Goal: Task Accomplishment & Management: Manage account settings

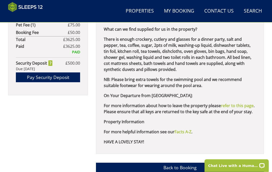
scroll to position [358, 0]
click at [181, 166] on link "Back to Booking" at bounding box center [180, 168] width 168 height 10
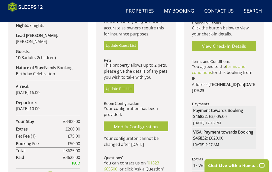
scroll to position [246, 0]
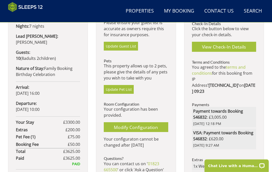
click at [133, 129] on link "Modify Configuration" at bounding box center [136, 127] width 64 height 10
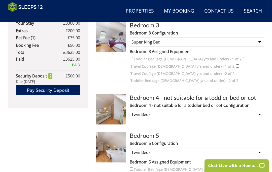
scroll to position [345, 0]
click at [262, 112] on select "None Selected Super King Bed Twin Beds" at bounding box center [197, 115] width 134 height 10
select select "319"
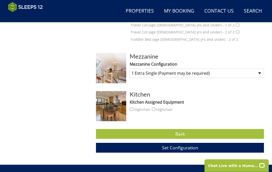
scroll to position [497, 0]
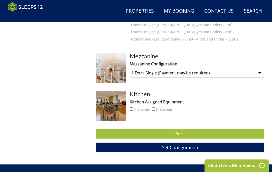
click at [260, 72] on select "None Selected 1 Extra Single (Payment may be required) 2 Extra Singles (Payment…" at bounding box center [197, 73] width 134 height 10
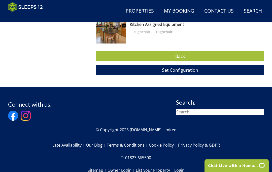
scroll to position [575, 0]
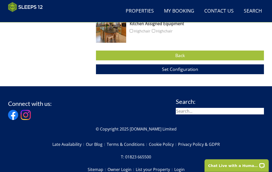
click at [212, 67] on button "Set Configuration" at bounding box center [180, 70] width 168 height 10
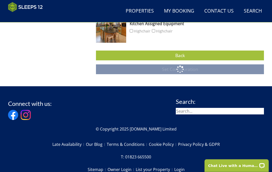
scroll to position [575, 0]
